Goal: Information Seeking & Learning: Learn about a topic

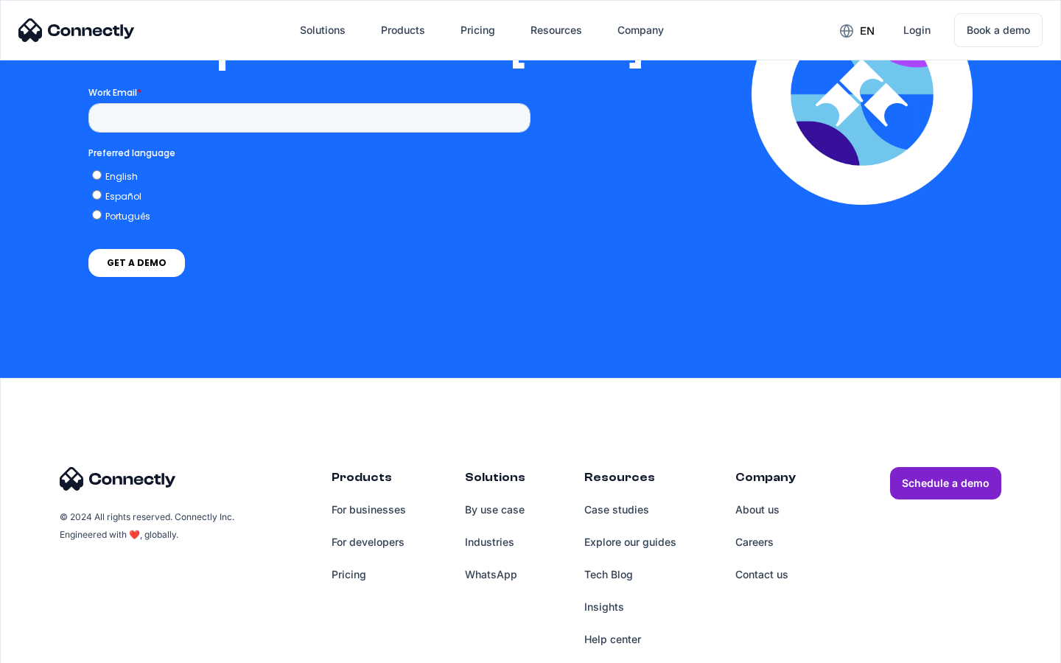
scroll to position [2997, 0]
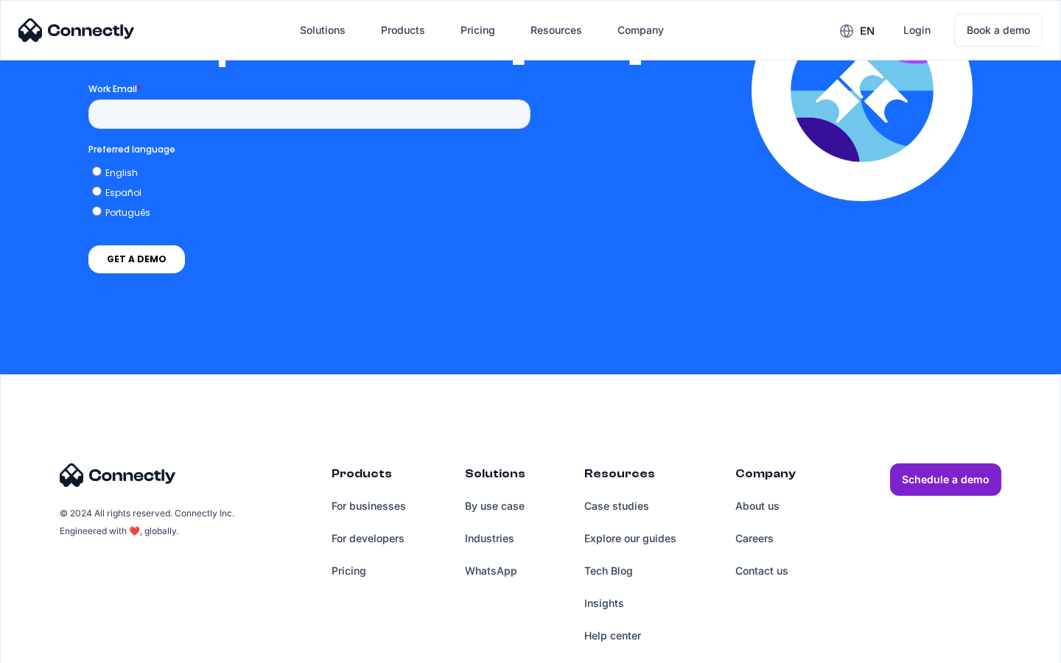
scroll to position [3221, 0]
